Goal: Find specific page/section: Find specific page/section

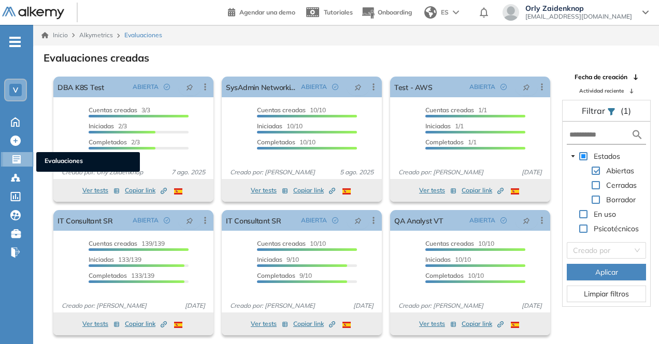
click at [22, 154] on div at bounding box center [17, 158] width 12 height 12
click at [60, 157] on span "Evaluaciones" at bounding box center [88, 161] width 87 height 11
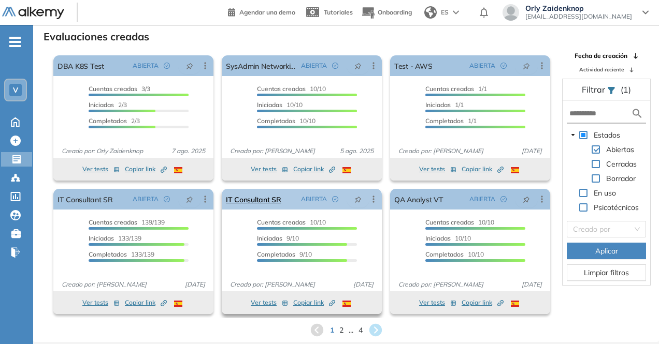
scroll to position [25, 0]
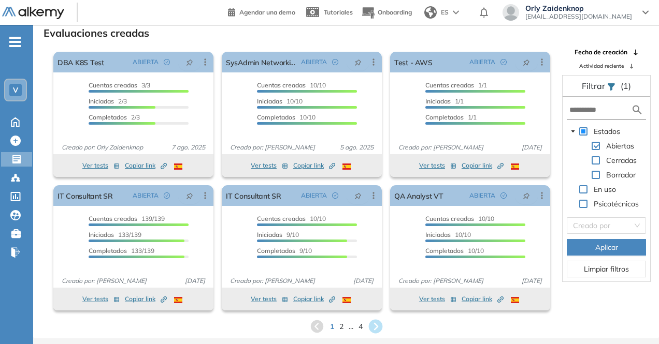
click at [377, 329] on icon at bounding box center [375, 327] width 14 height 14
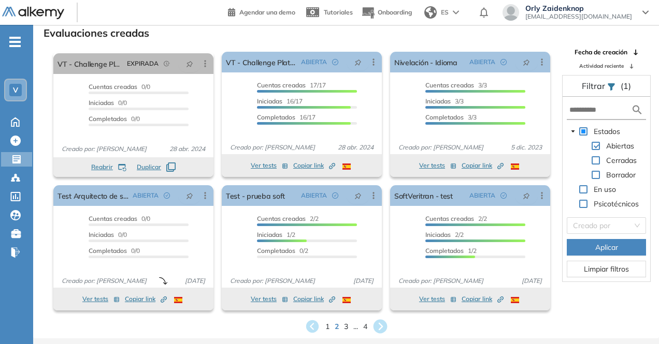
click at [384, 328] on icon at bounding box center [380, 327] width 14 height 14
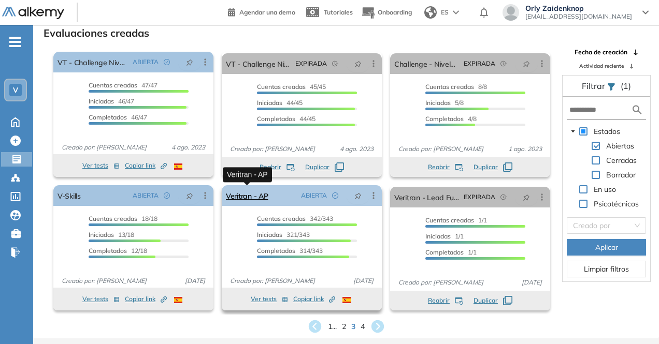
click at [258, 193] on link "Veritran - AP" at bounding box center [247, 195] width 42 height 21
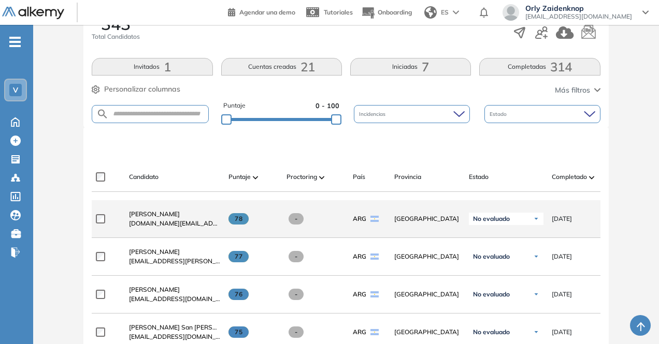
scroll to position [207, 0]
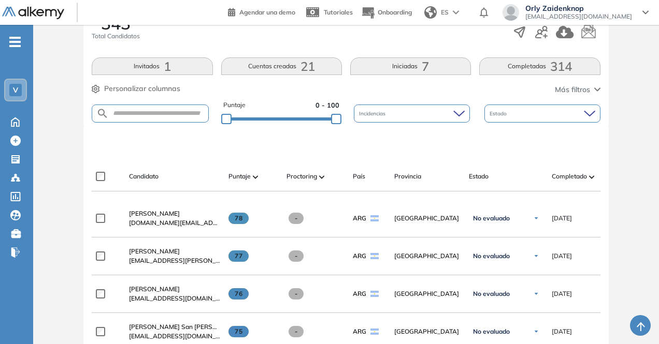
click at [153, 108] on form at bounding box center [150, 114] width 116 height 18
click at [163, 121] on form at bounding box center [150, 114] width 116 height 18
click at [160, 116] on form at bounding box center [150, 114] width 116 height 18
type input "******"
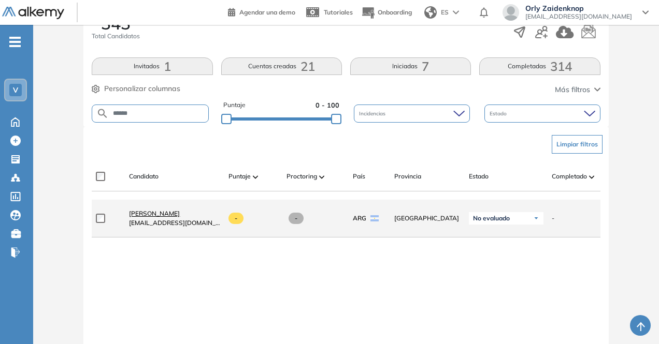
click at [172, 217] on span "[PERSON_NAME]" at bounding box center [154, 214] width 51 height 8
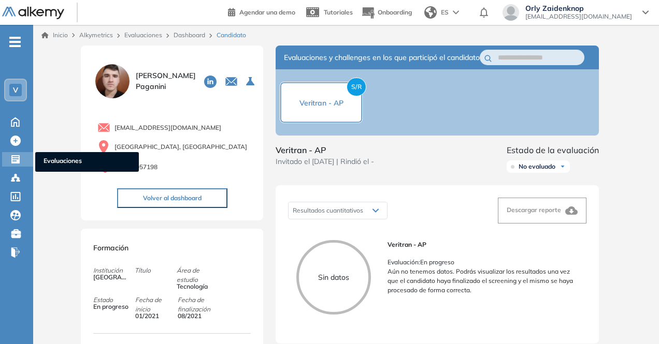
click at [93, 159] on span "Evaluaciones" at bounding box center [86, 161] width 87 height 11
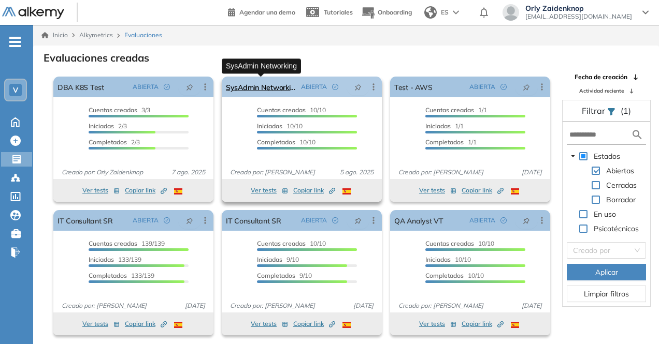
click at [265, 86] on link "SysAdmin Networking" at bounding box center [261, 87] width 71 height 21
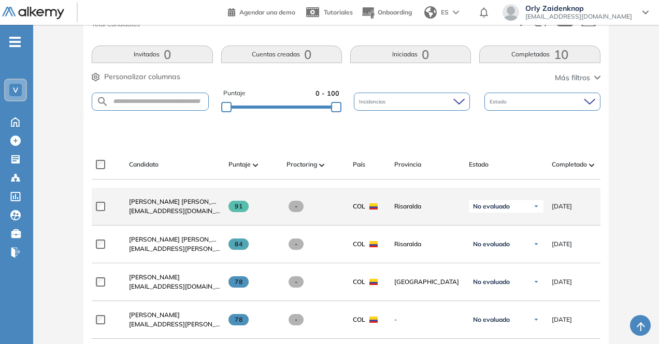
scroll to position [201, 0]
